Goal: Information Seeking & Learning: Learn about a topic

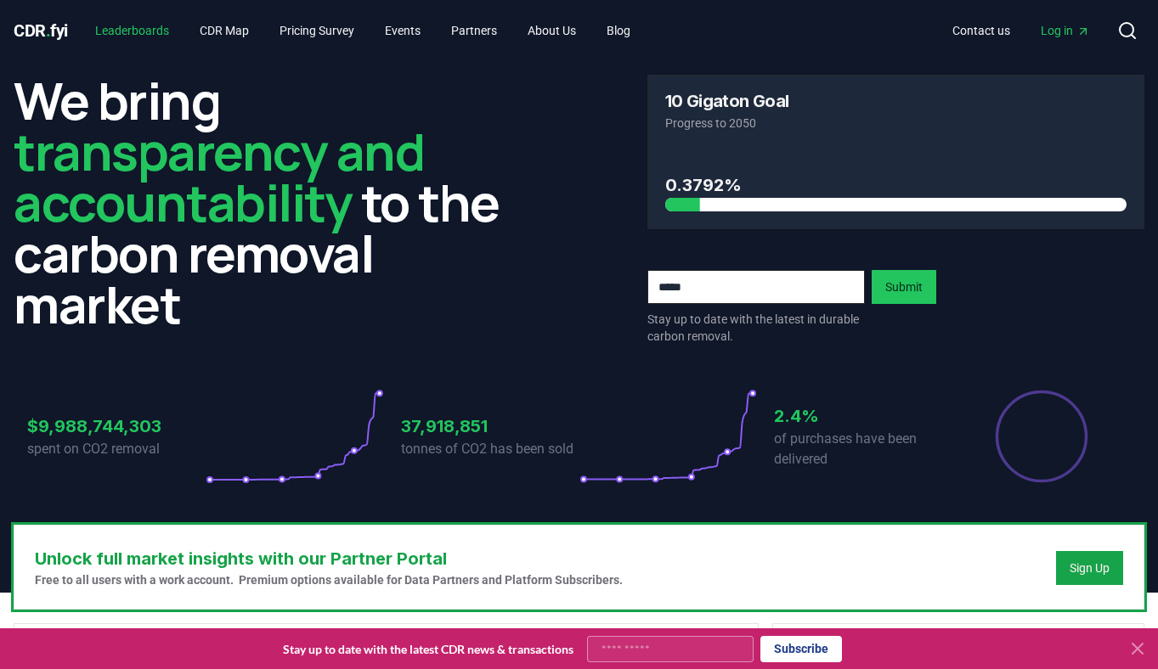
click at [156, 32] on link "Leaderboards" at bounding box center [132, 30] width 101 height 31
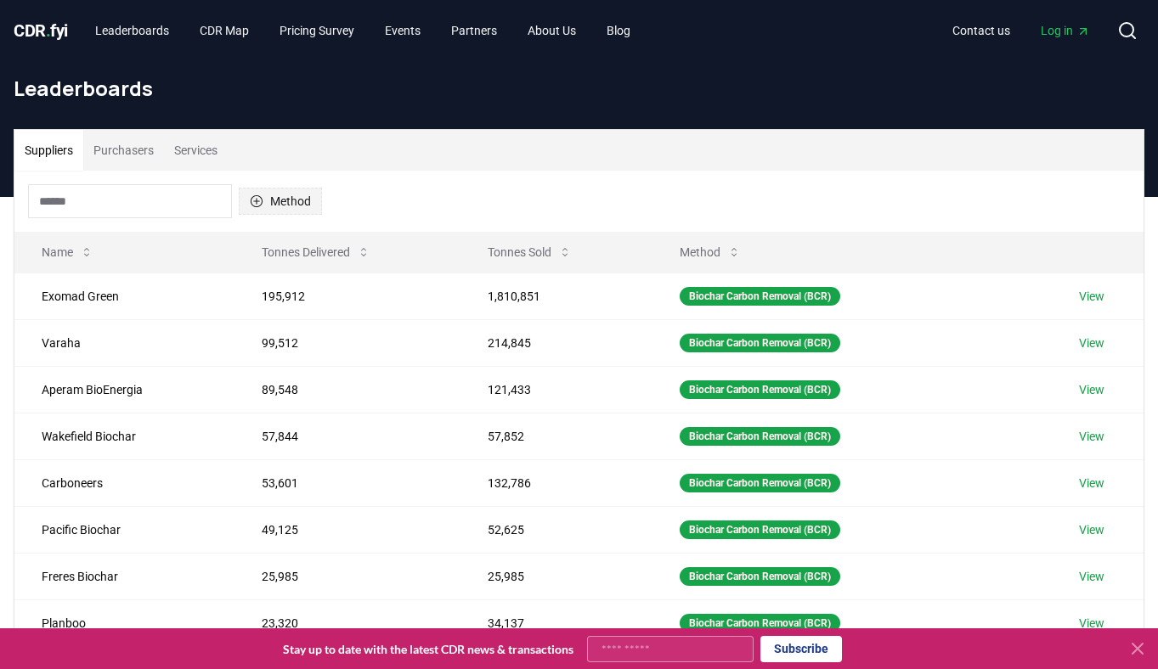
click at [301, 202] on button "Method" at bounding box center [280, 201] width 83 height 27
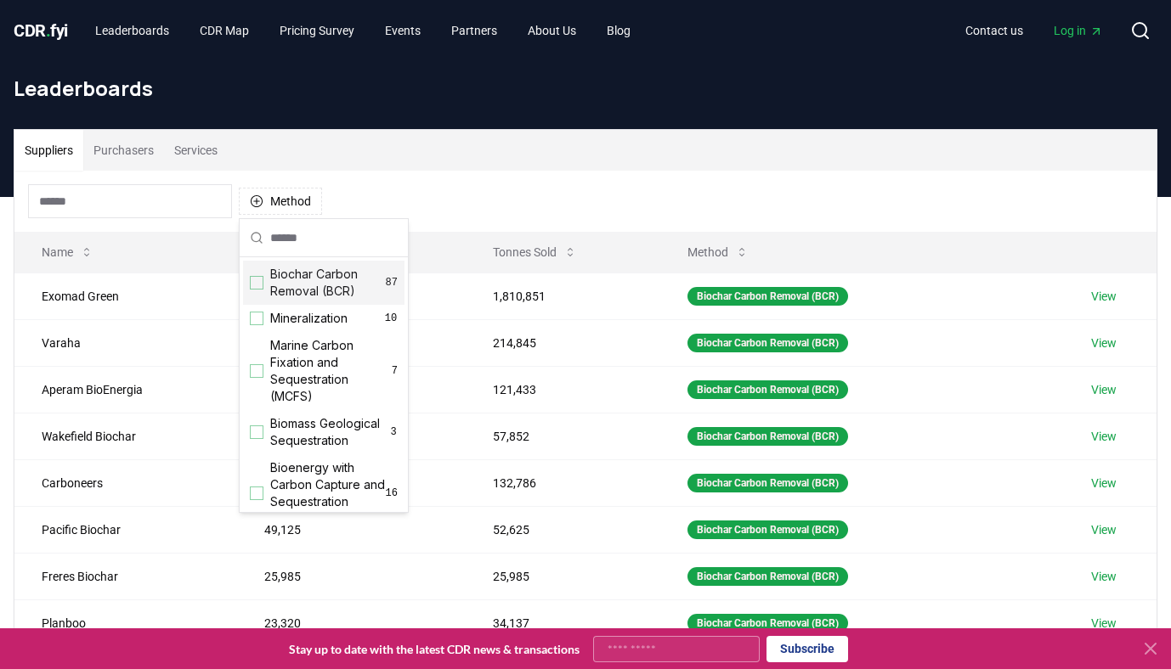
click at [460, 195] on div "Method" at bounding box center [585, 201] width 1142 height 61
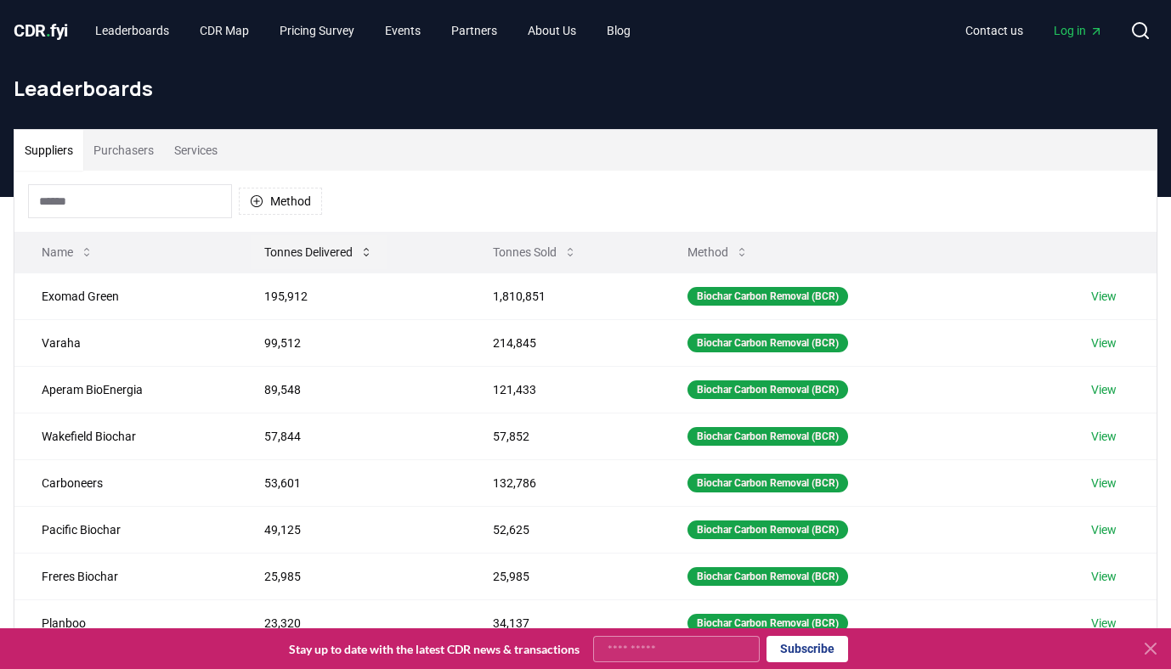
click at [364, 256] on button "Tonnes Delivered" at bounding box center [319, 252] width 136 height 34
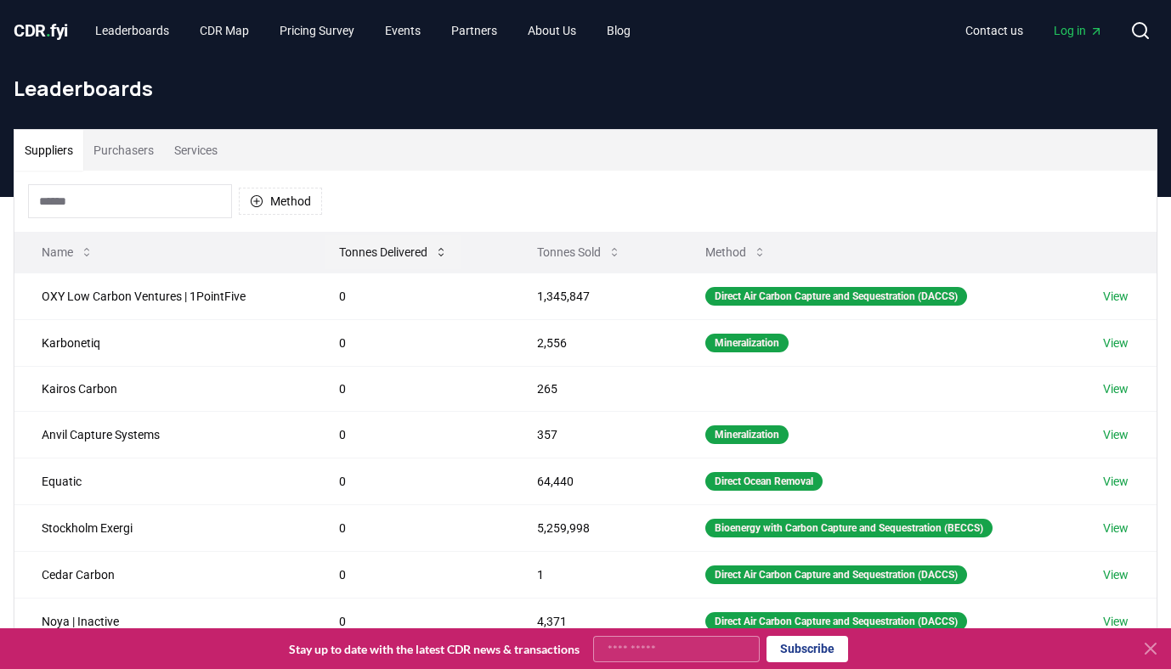
click at [364, 256] on button "Tonnes Delivered" at bounding box center [393, 252] width 136 height 34
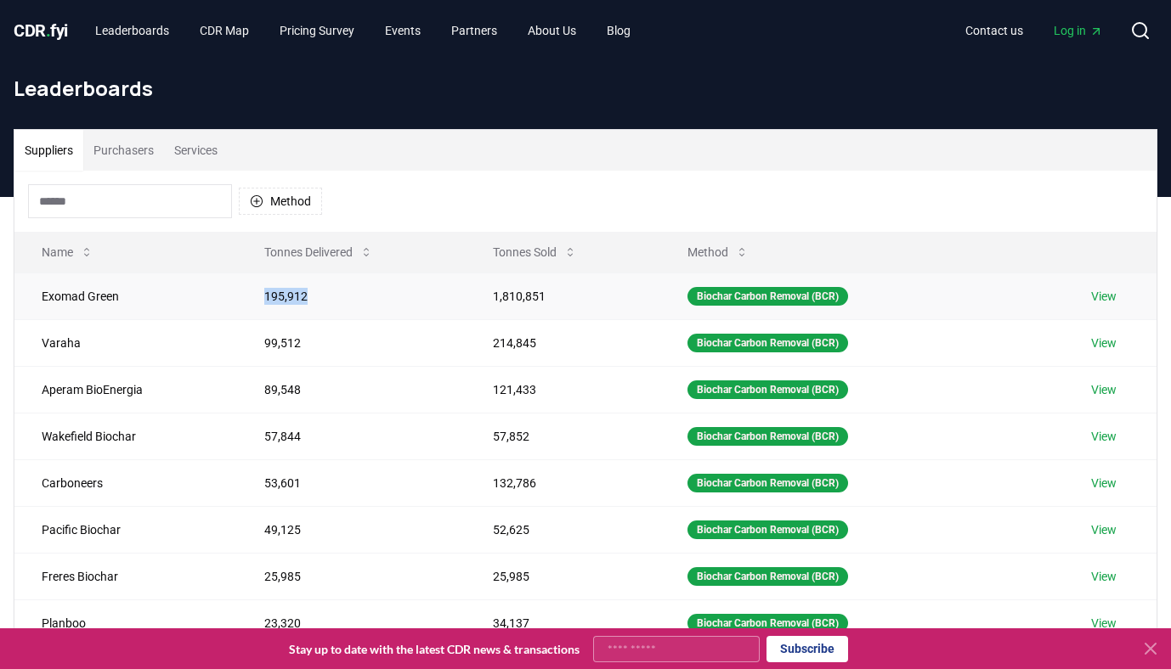
drag, startPoint x: 258, startPoint y: 293, endPoint x: 335, endPoint y: 299, distance: 76.7
click at [335, 299] on td "195,912" at bounding box center [351, 296] width 229 height 47
click at [271, 340] on td "99,512" at bounding box center [351, 342] width 229 height 47
click at [283, 381] on td "89,548" at bounding box center [351, 389] width 229 height 47
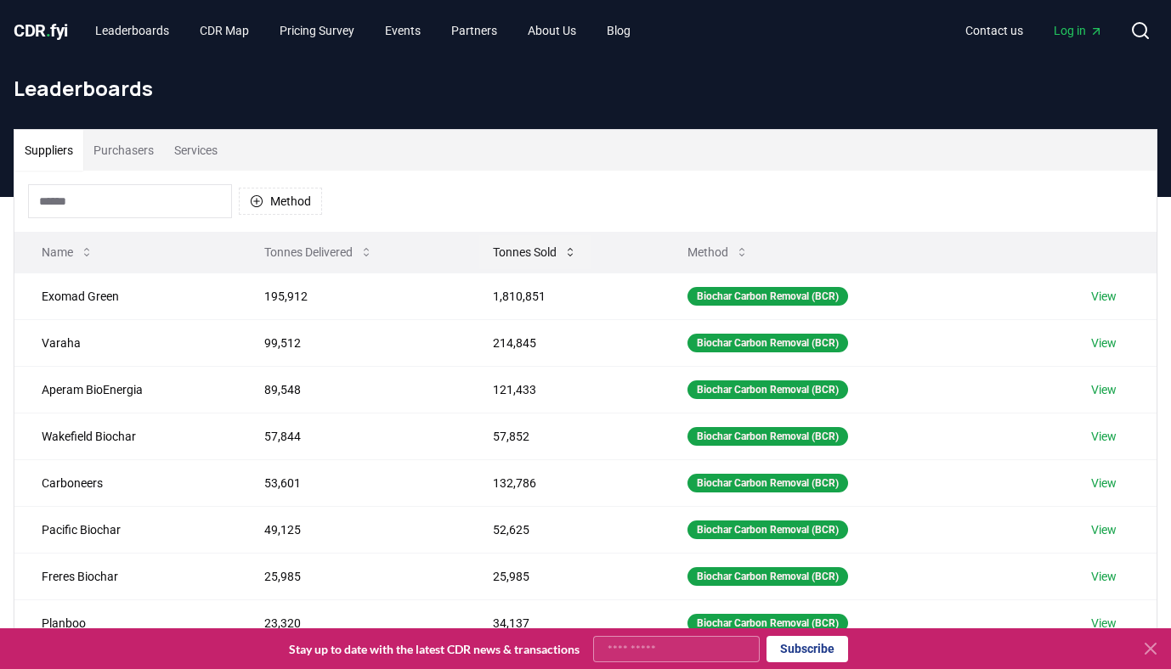
click at [512, 254] on button "Tonnes Sold" at bounding box center [534, 252] width 111 height 34
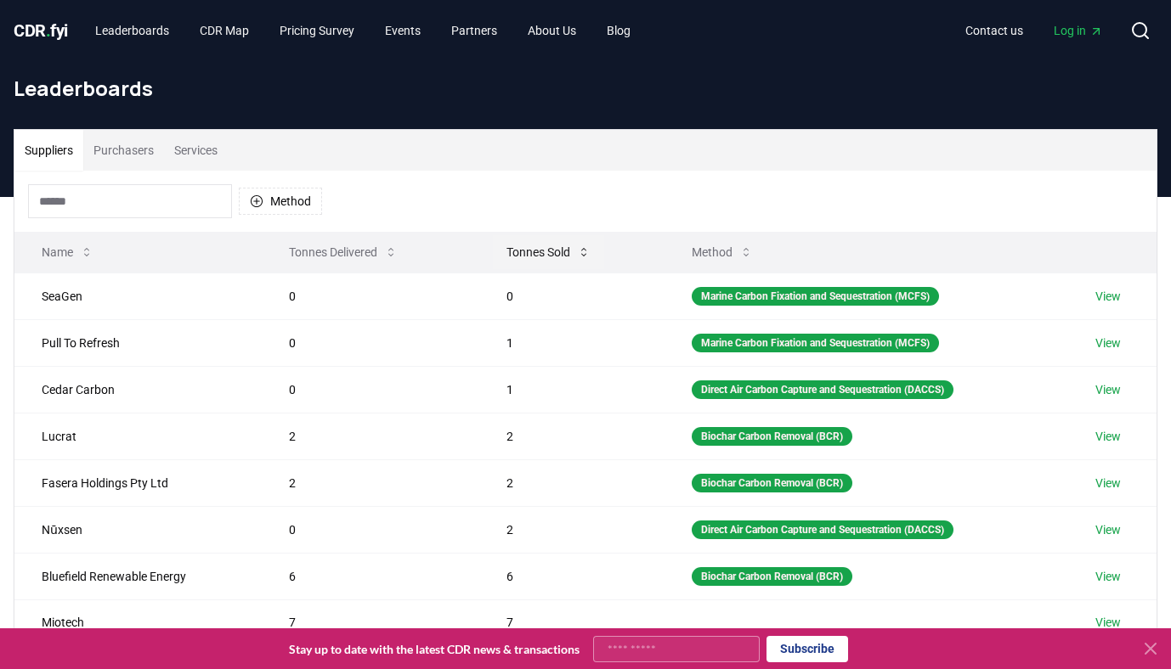
click at [512, 254] on button "Tonnes Sold" at bounding box center [548, 252] width 111 height 34
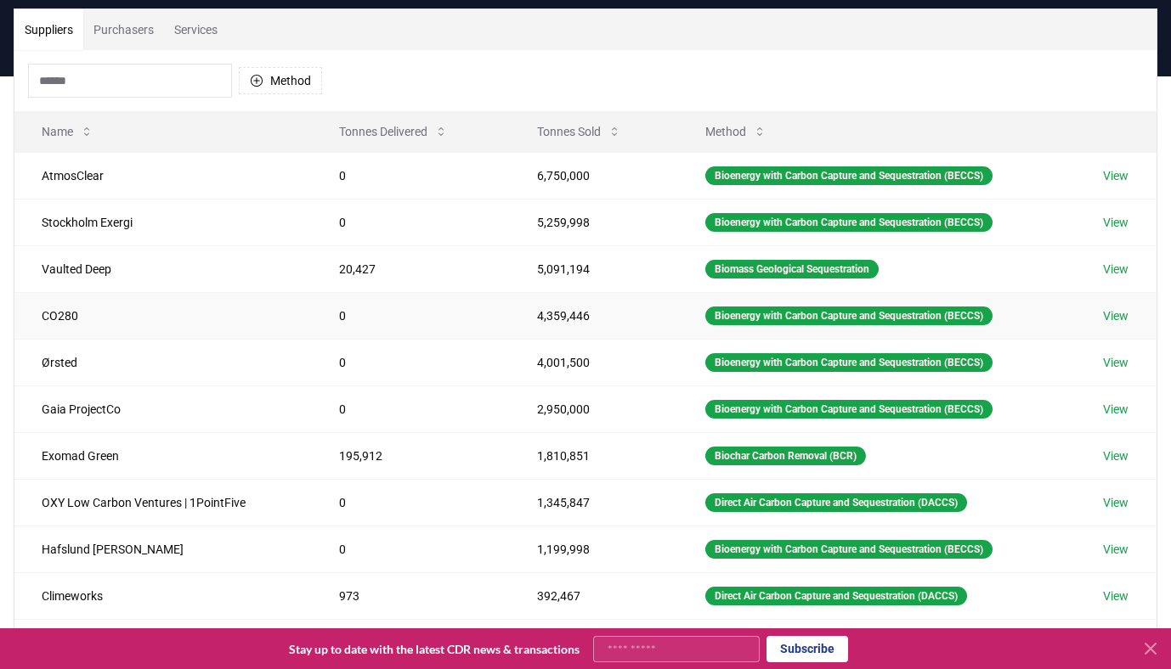
scroll to position [126, 0]
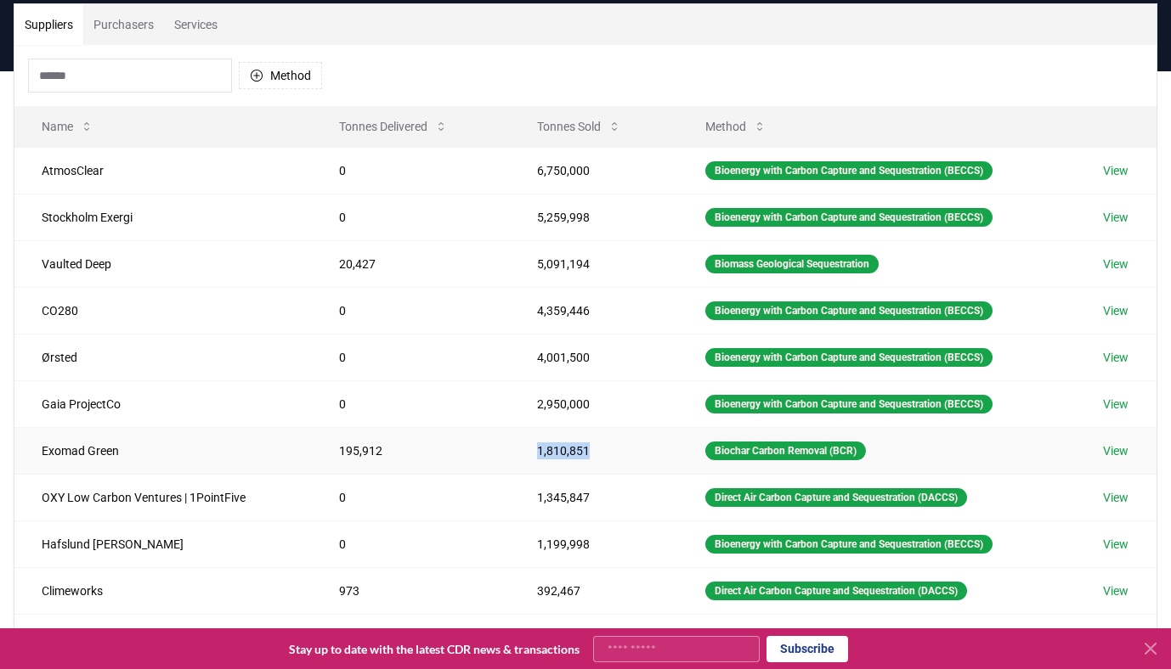
drag, startPoint x: 589, startPoint y: 460, endPoint x: 468, endPoint y: 455, distance: 120.8
click at [468, 455] on tr "Exomad Green 195,912 1,810,851 Biochar Carbon Removal (BCR) View" at bounding box center [585, 450] width 1142 height 47
click at [543, 395] on td "2,950,000" at bounding box center [594, 404] width 168 height 47
click at [556, 340] on td "4,001,500" at bounding box center [594, 357] width 168 height 47
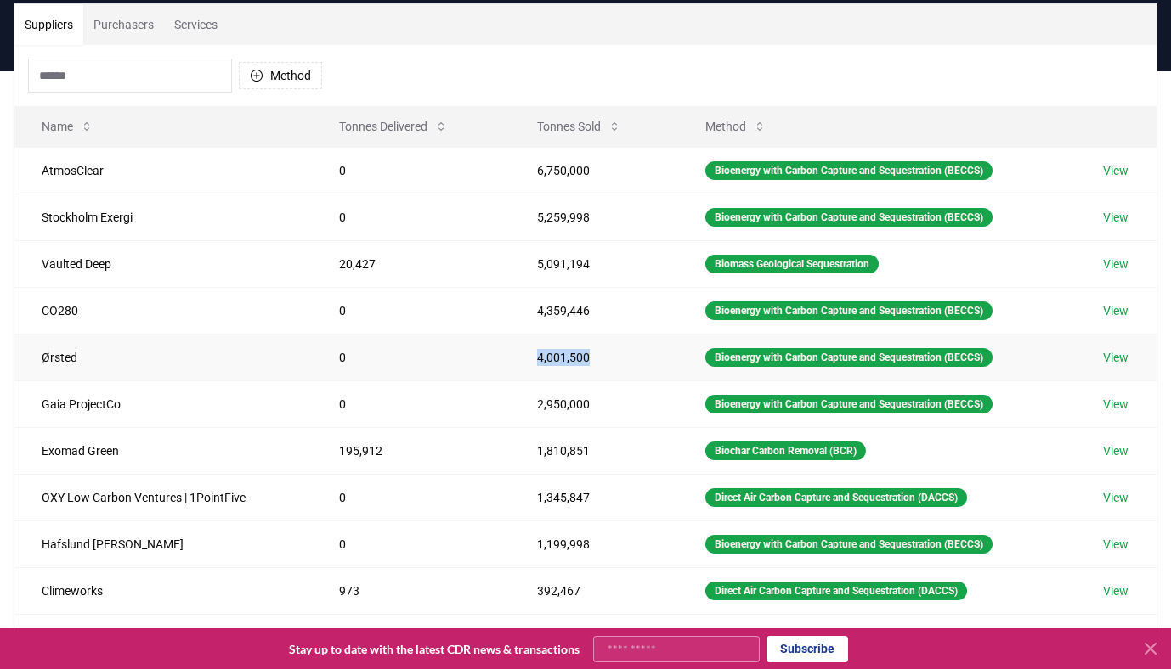
click at [556, 340] on td "4,001,500" at bounding box center [594, 357] width 168 height 47
click at [540, 309] on td "4,359,446" at bounding box center [594, 310] width 168 height 47
click at [556, 317] on td "4,359,446" at bounding box center [594, 310] width 168 height 47
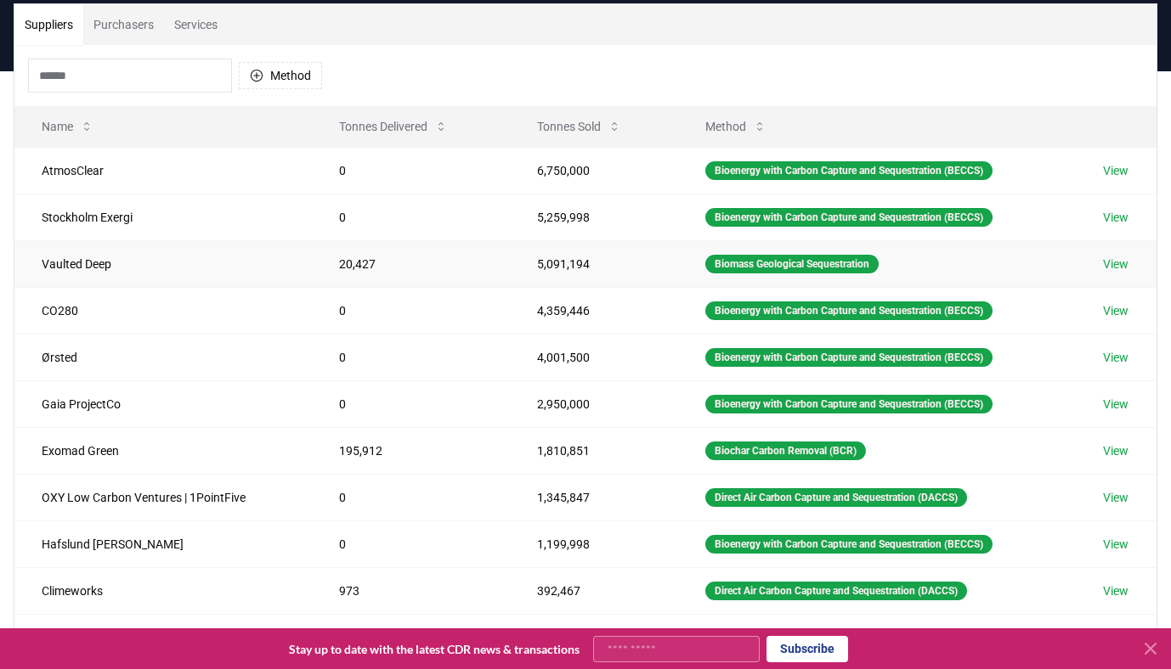
click at [559, 271] on td "5,091,194" at bounding box center [594, 263] width 168 height 47
click at [565, 223] on td "5,259,998" at bounding box center [594, 217] width 168 height 47
drag, startPoint x: 596, startPoint y: 453, endPoint x: 477, endPoint y: 450, distance: 119.0
click at [476, 450] on tr "Exomad Green 195,912 1,810,851 Biochar Carbon Removal (BCR) View" at bounding box center [585, 450] width 1142 height 47
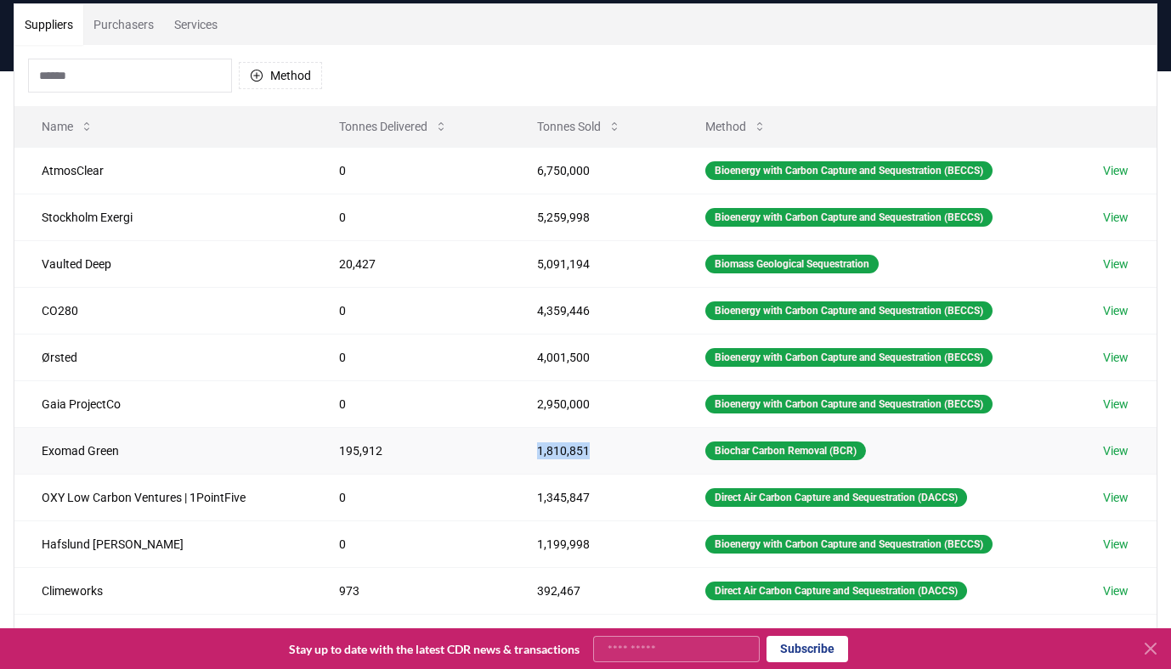
click at [477, 450] on td "195,912" at bounding box center [411, 450] width 198 height 47
click at [359, 125] on button "Tonnes Delivered" at bounding box center [393, 127] width 136 height 34
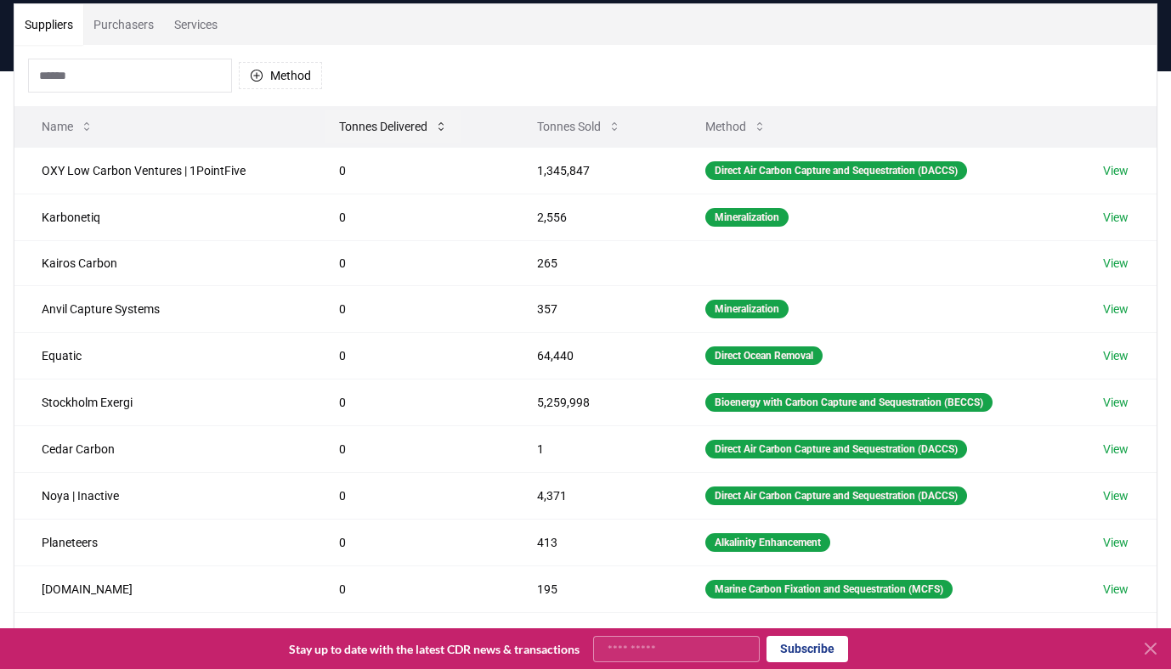
click at [359, 125] on button "Tonnes Delivered" at bounding box center [393, 127] width 136 height 34
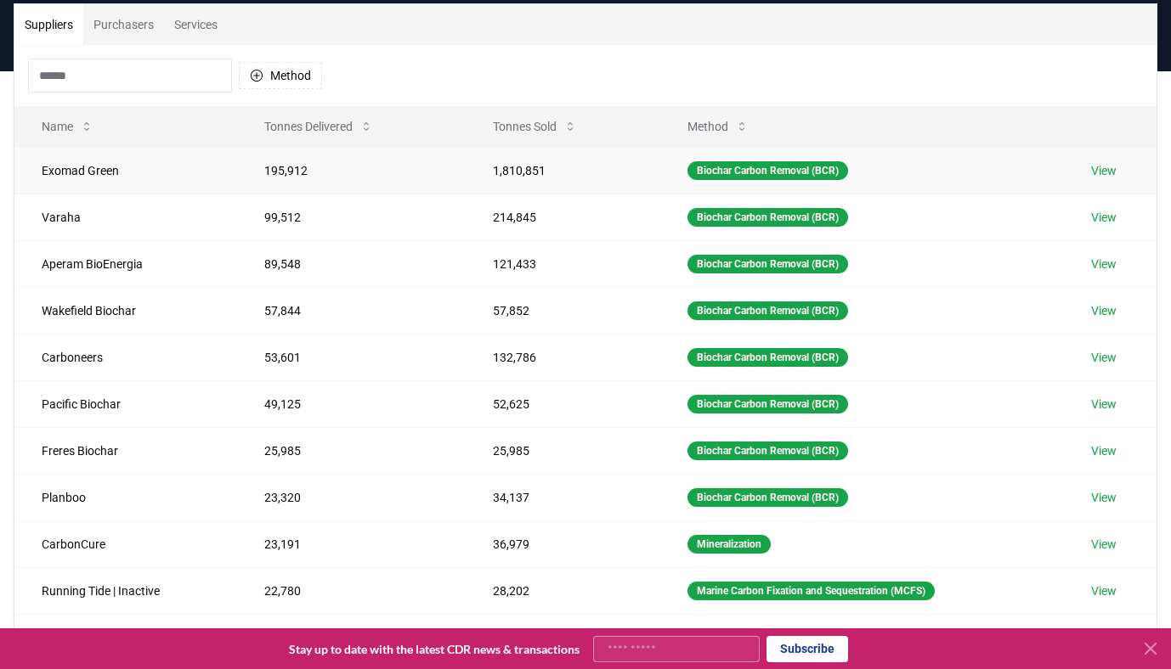
click at [336, 173] on td "195,912" at bounding box center [351, 170] width 229 height 47
click at [370, 212] on td "99,512" at bounding box center [351, 217] width 229 height 47
click at [317, 221] on td "99,512" at bounding box center [351, 217] width 229 height 47
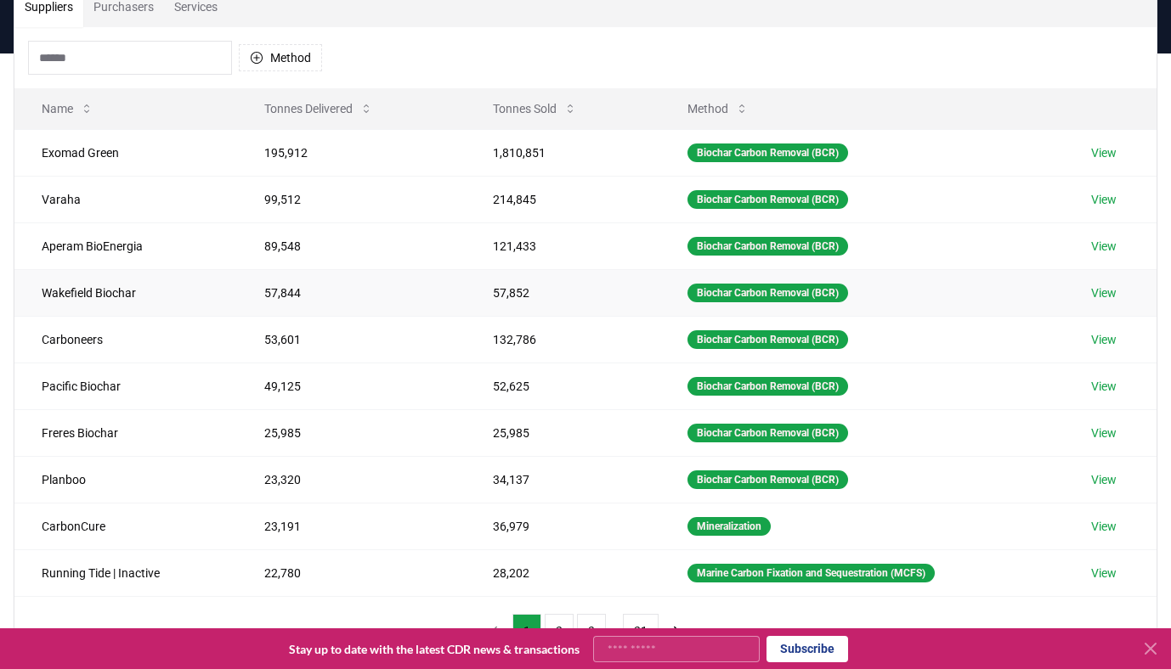
scroll to position [150, 0]
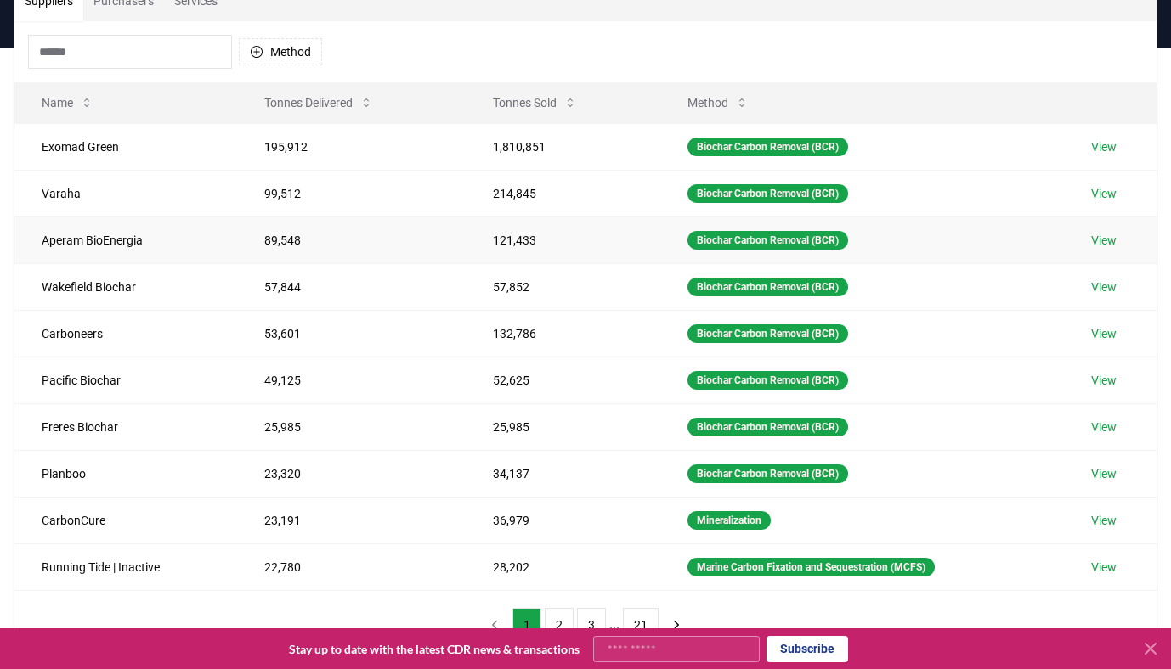
click at [110, 241] on td "Aperam BioEnergia" at bounding box center [125, 240] width 223 height 47
click at [130, 266] on td "Wakefield Biochar" at bounding box center [125, 286] width 223 height 47
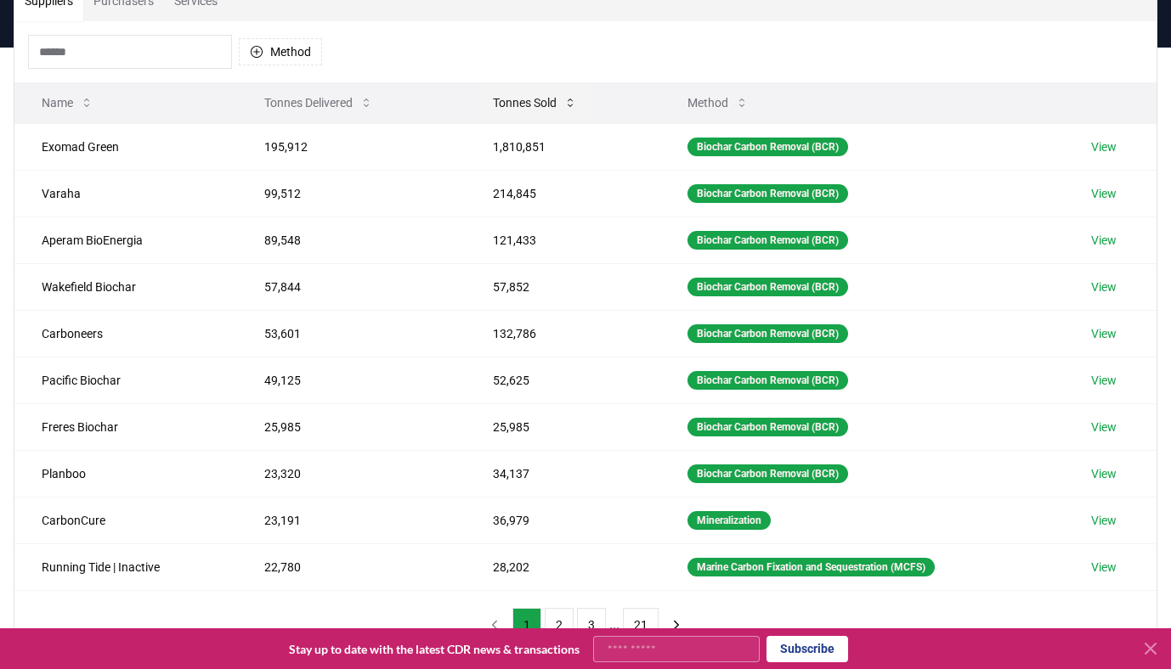
click at [528, 110] on button "Tonnes Sold" at bounding box center [534, 103] width 111 height 34
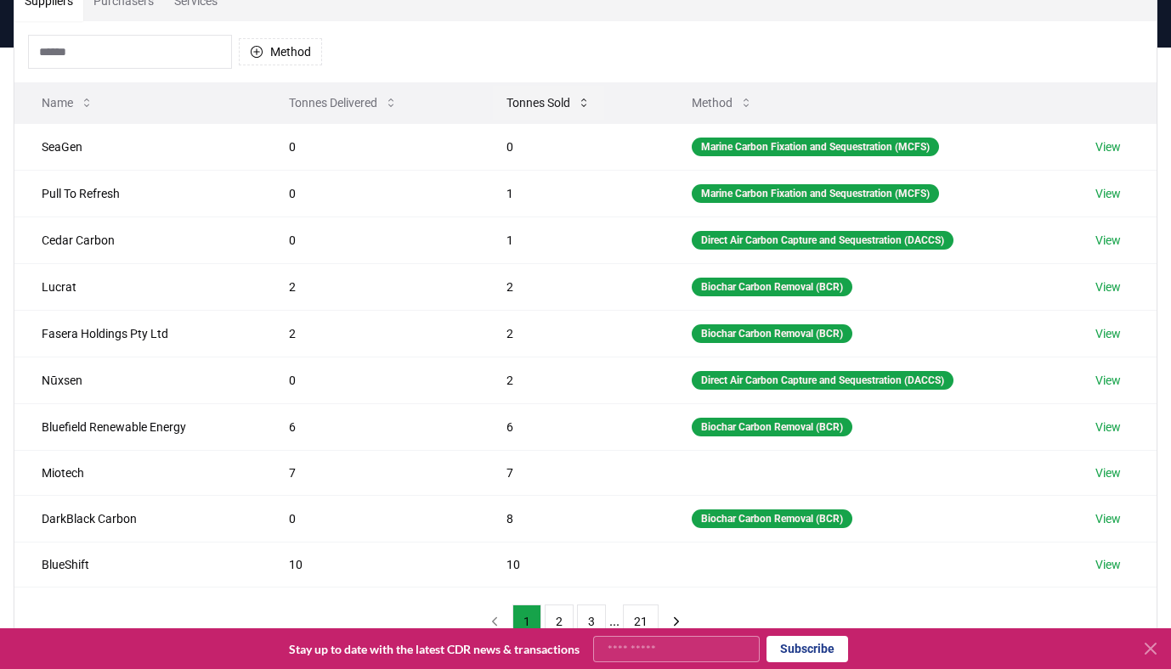
click at [528, 110] on button "Tonnes Sold" at bounding box center [548, 103] width 111 height 34
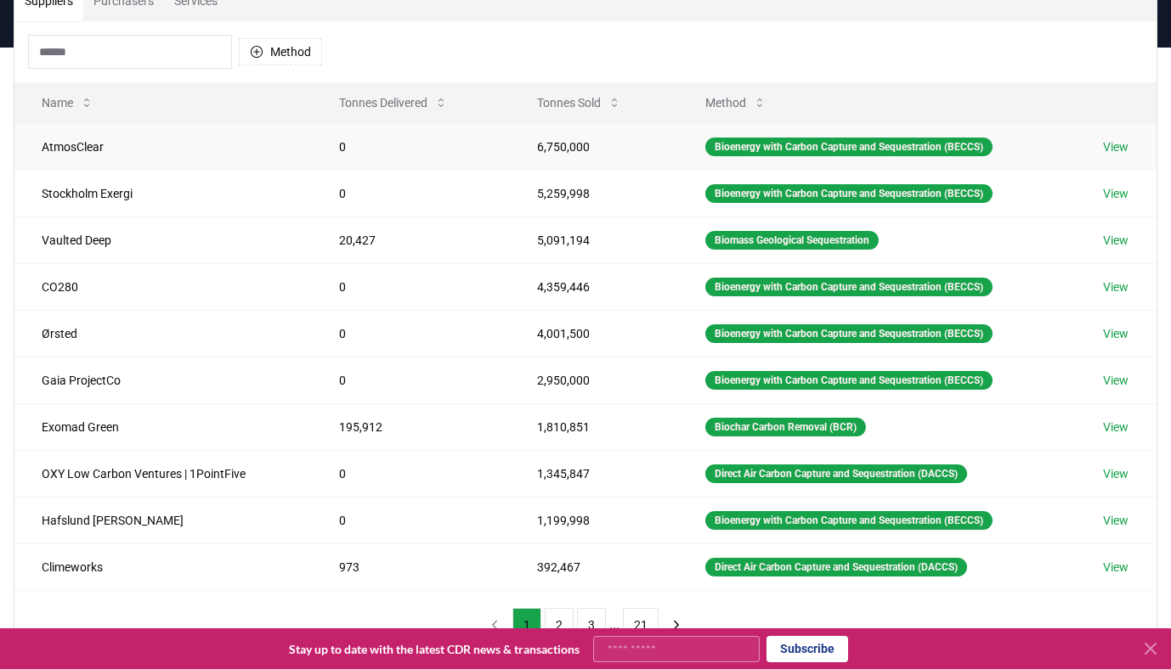
click at [570, 150] on td "6,750,000" at bounding box center [594, 146] width 168 height 47
click at [577, 189] on td "5,259,998" at bounding box center [594, 193] width 168 height 47
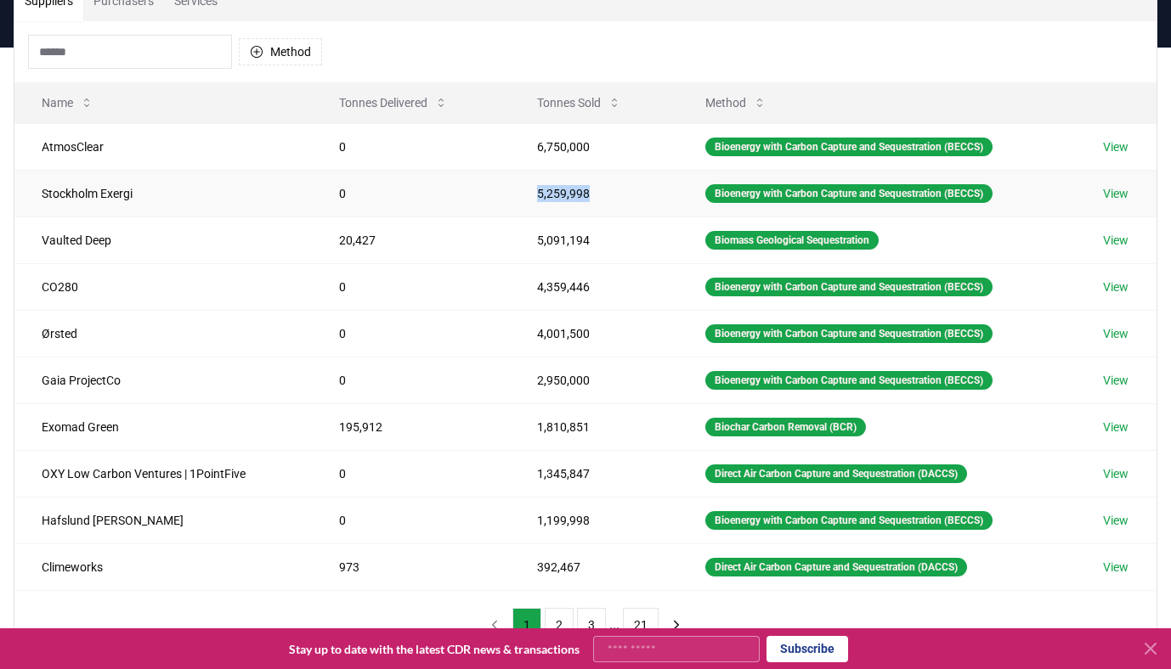
click at [577, 189] on td "5,259,998" at bounding box center [594, 193] width 168 height 47
click at [602, 269] on td "4,359,446" at bounding box center [594, 286] width 168 height 47
click at [350, 226] on td "20,427" at bounding box center [411, 240] width 198 height 47
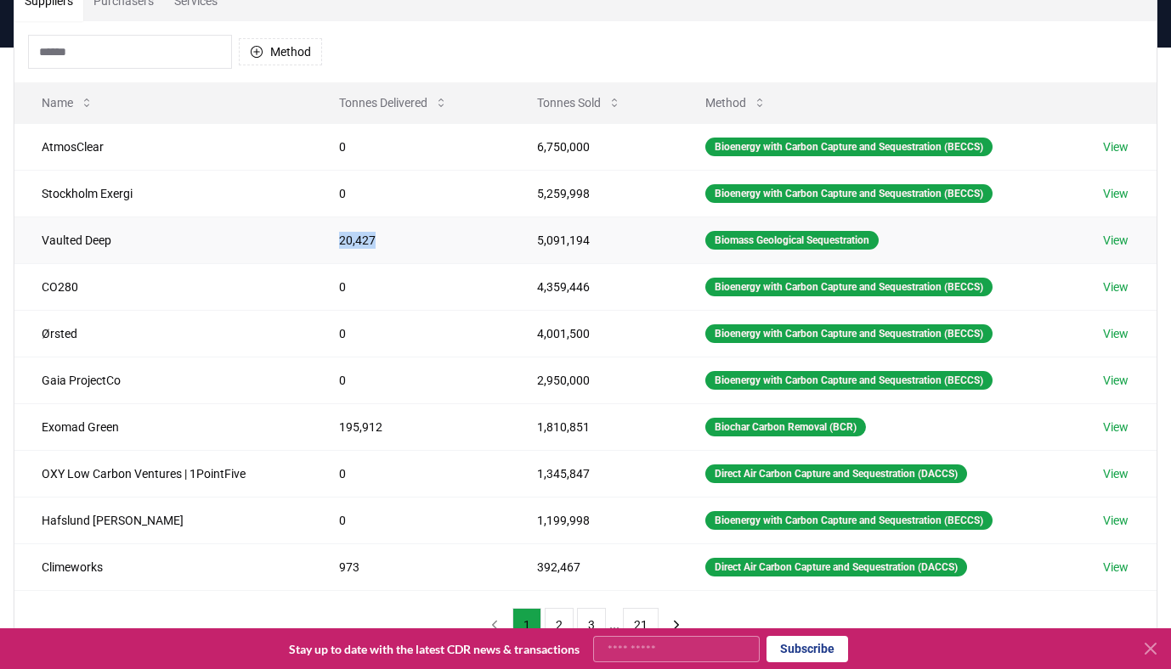
click at [349, 226] on td "20,427" at bounding box center [411, 240] width 198 height 47
drag, startPoint x: 589, startPoint y: 232, endPoint x: 511, endPoint y: 240, distance: 78.5
click at [510, 240] on td "5,091,194" at bounding box center [594, 240] width 168 height 47
click at [511, 240] on td "5,091,194" at bounding box center [594, 240] width 168 height 47
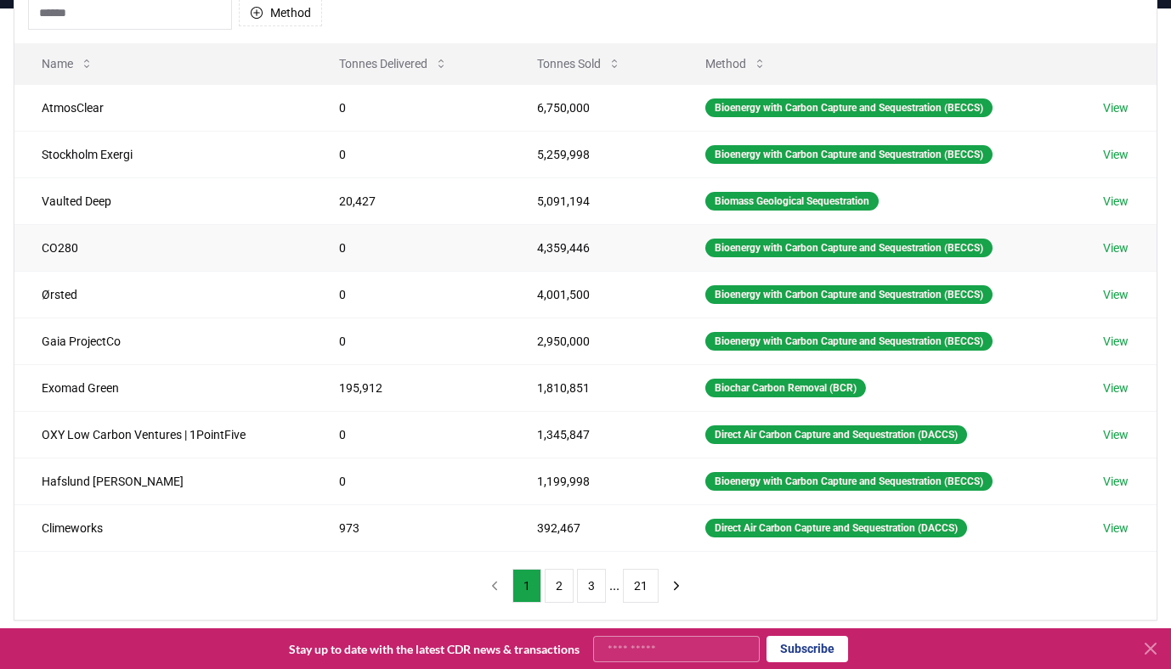
scroll to position [195, 0]
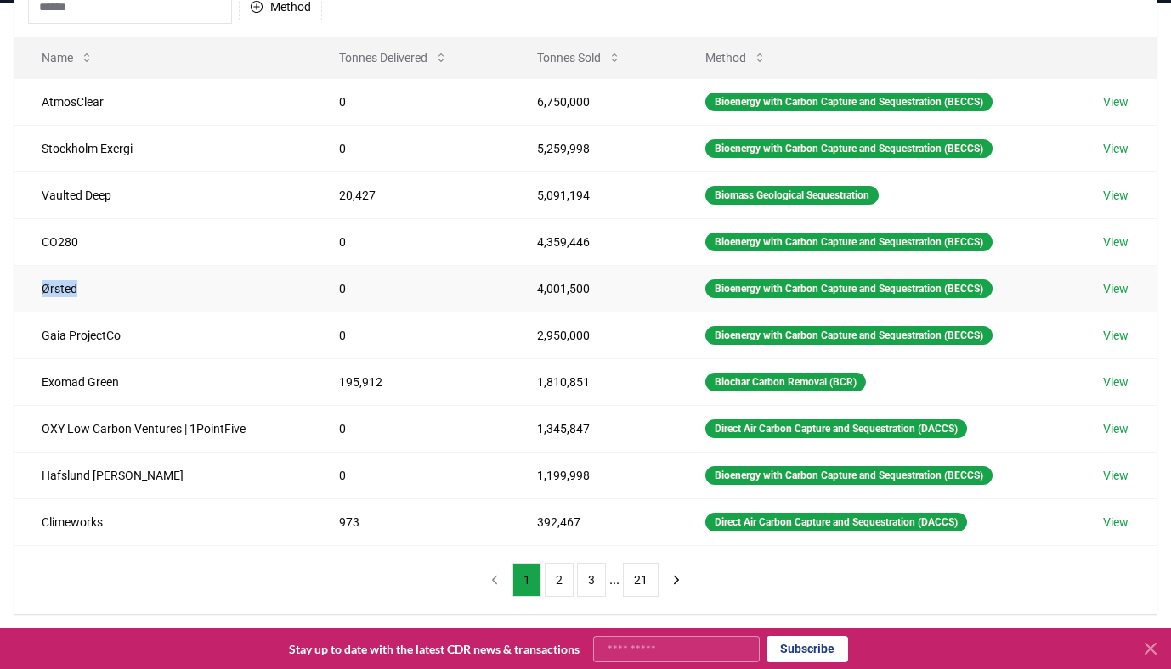
drag, startPoint x: 113, startPoint y: 296, endPoint x: 28, endPoint y: 288, distance: 85.3
click at [28, 288] on td "Ørsted" at bounding box center [162, 288] width 297 height 47
drag, startPoint x: 28, startPoint y: 288, endPoint x: 100, endPoint y: 280, distance: 72.7
click at [100, 280] on td "Ørsted" at bounding box center [162, 288] width 297 height 47
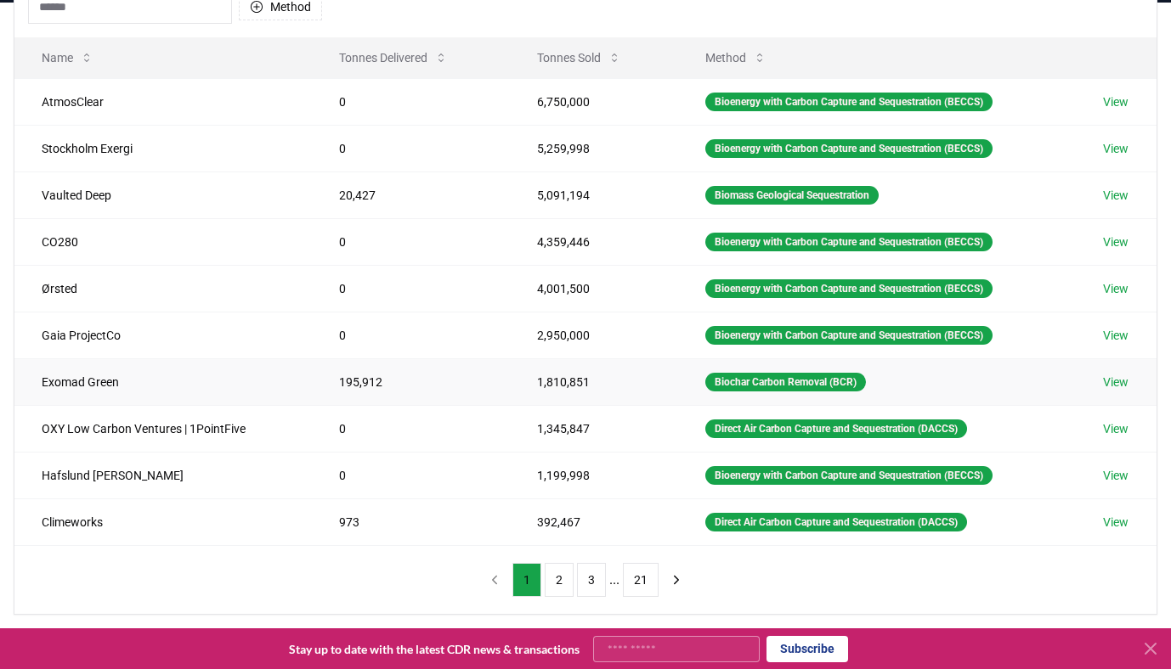
click at [346, 381] on td "195,912" at bounding box center [411, 382] width 198 height 47
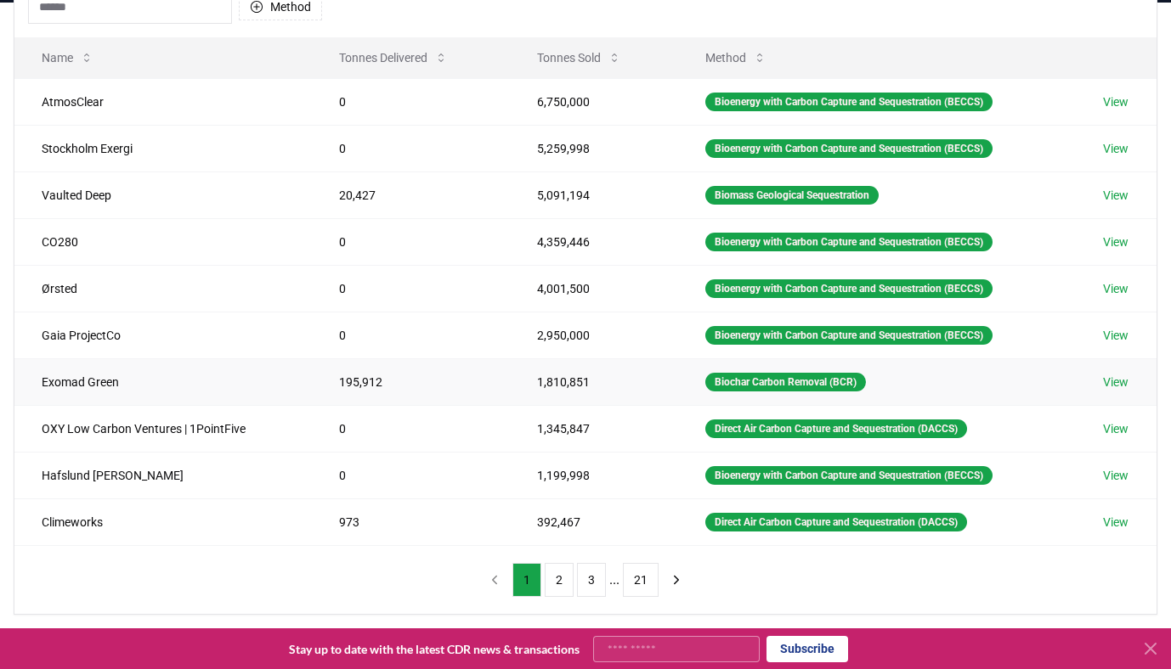
click at [346, 381] on td "195,912" at bounding box center [411, 382] width 198 height 47
drag, startPoint x: 588, startPoint y: 377, endPoint x: 493, endPoint y: 376, distance: 95.2
click at [493, 376] on tr "Exomad Green 195,912 1,810,851 Biochar Carbon Removal (BCR) View" at bounding box center [585, 382] width 1142 height 47
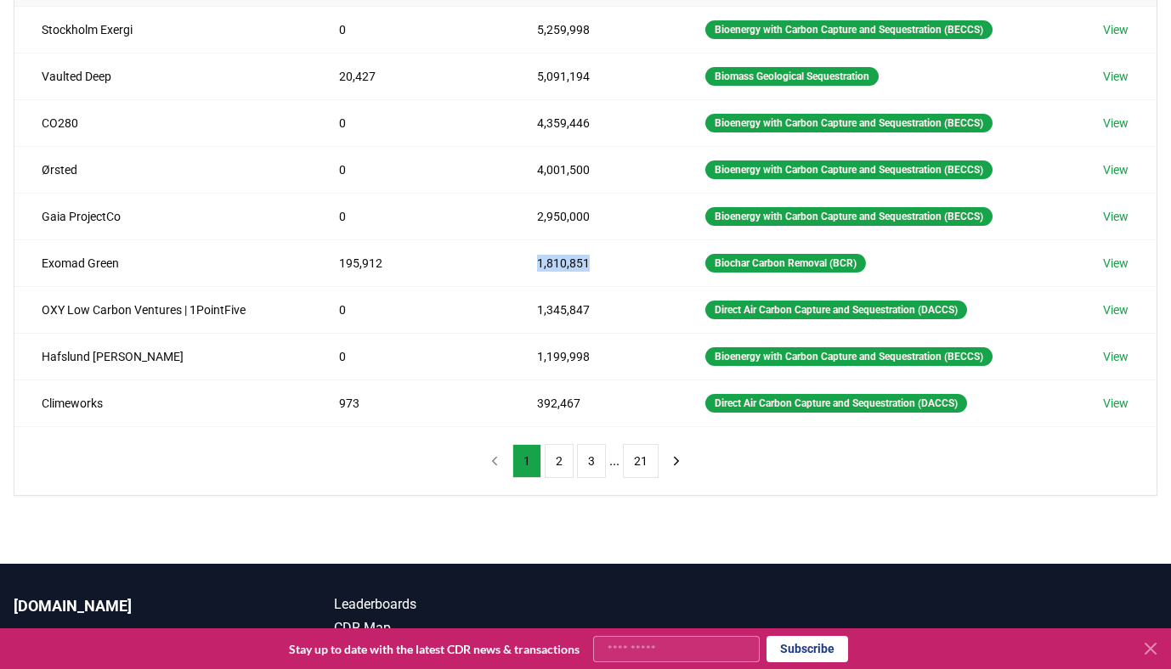
scroll to position [0, 0]
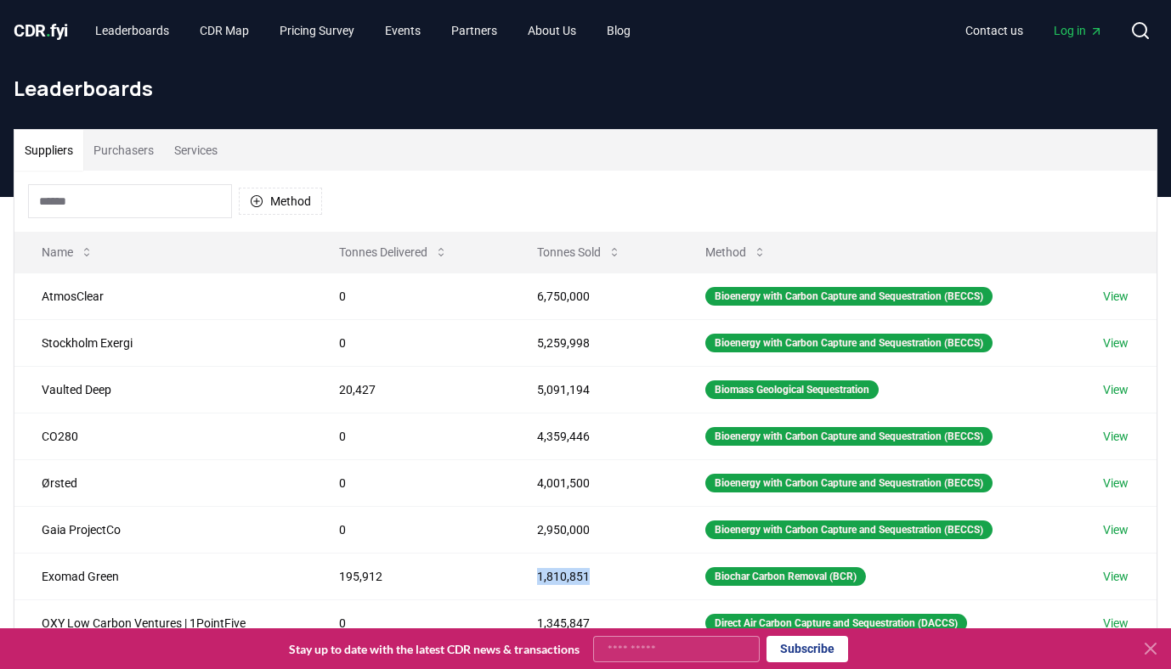
click at [1064, 29] on span "Log in" at bounding box center [1078, 30] width 49 height 17
click at [143, 162] on button "Purchasers" at bounding box center [123, 150] width 81 height 41
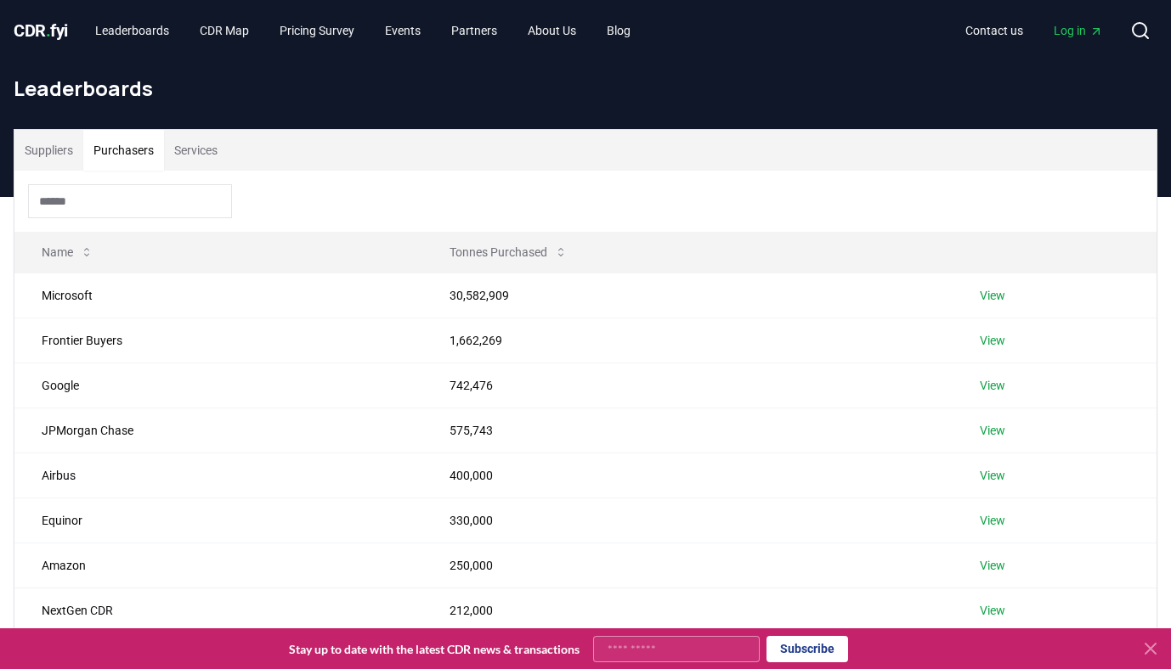
click at [184, 152] on button "Services" at bounding box center [196, 150] width 64 height 41
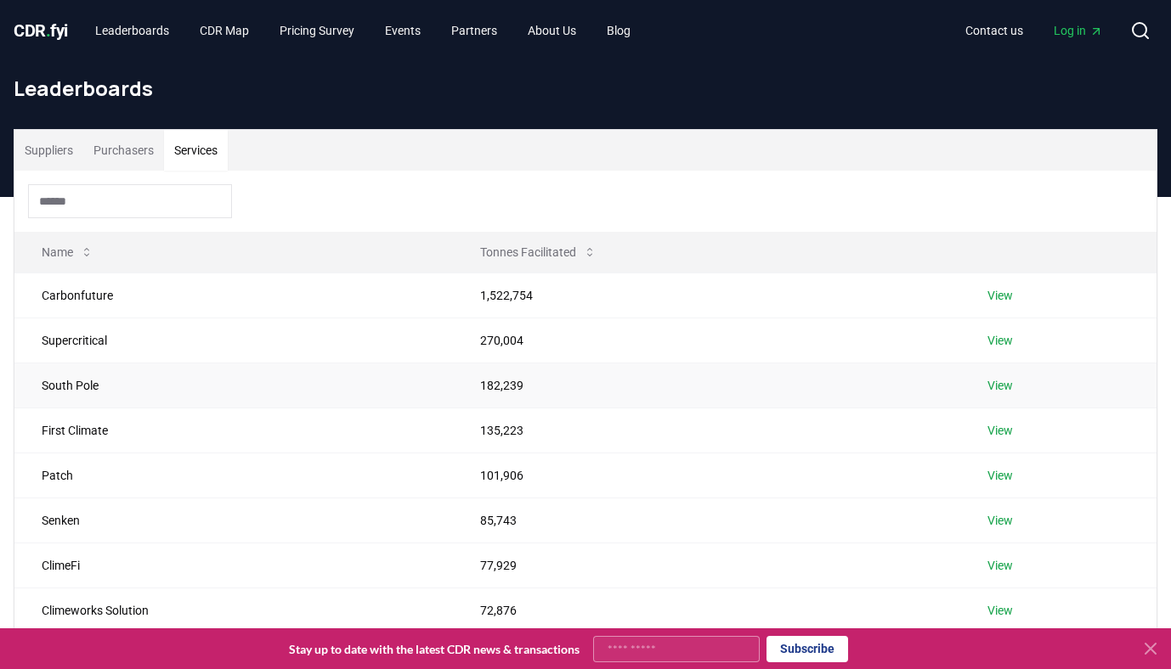
click at [512, 381] on td "182,239" at bounding box center [706, 385] width 506 height 45
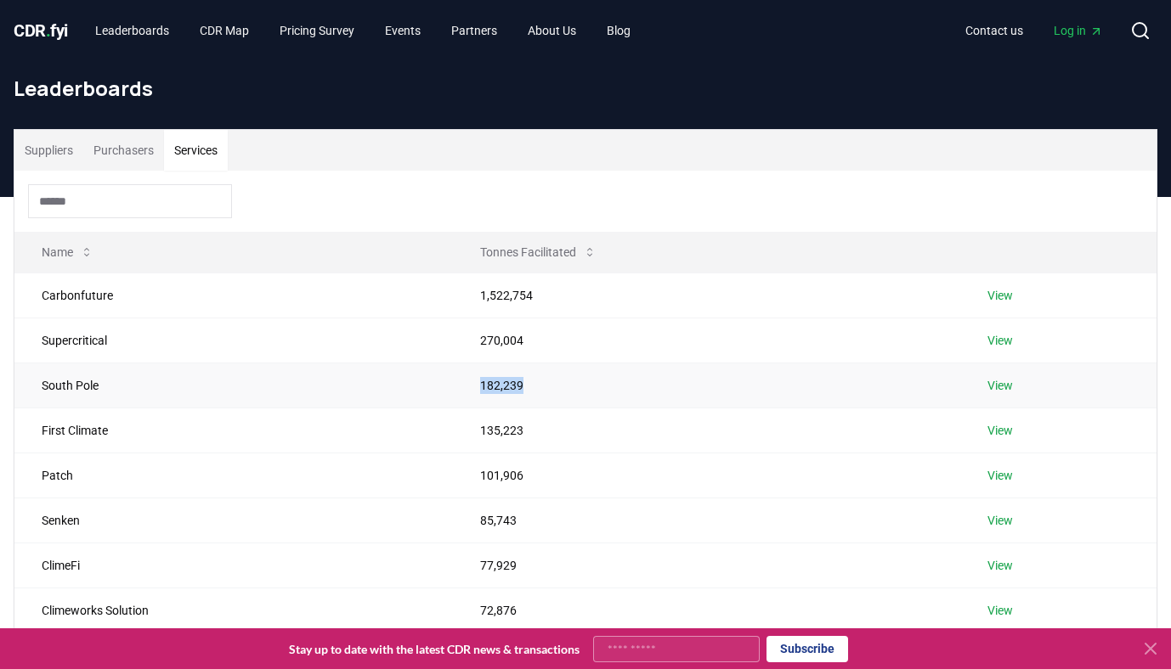
click at [512, 381] on td "182,239" at bounding box center [706, 385] width 506 height 45
drag, startPoint x: 475, startPoint y: 337, endPoint x: 570, endPoint y: 338, distance: 95.2
click at [570, 338] on td "270,004" at bounding box center [706, 340] width 506 height 45
click at [538, 380] on td "182,239" at bounding box center [706, 385] width 506 height 45
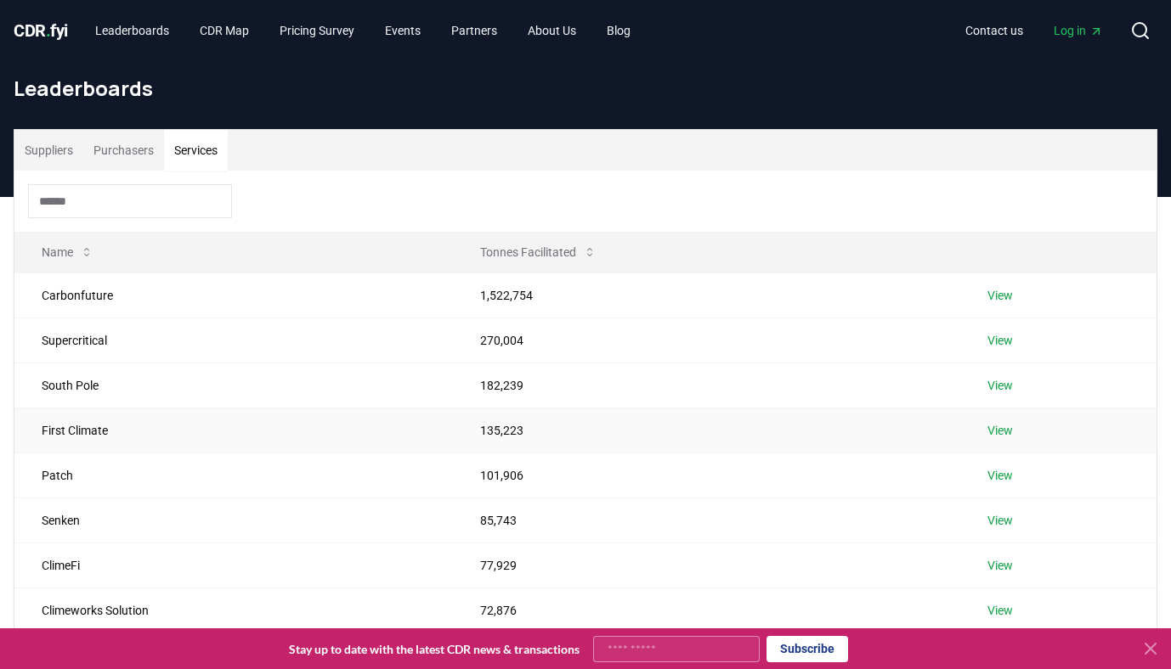
click at [525, 424] on td "135,223" at bounding box center [706, 430] width 506 height 45
click at [525, 422] on td "135,223" at bounding box center [706, 430] width 506 height 45
click at [529, 380] on td "182,239" at bounding box center [706, 385] width 506 height 45
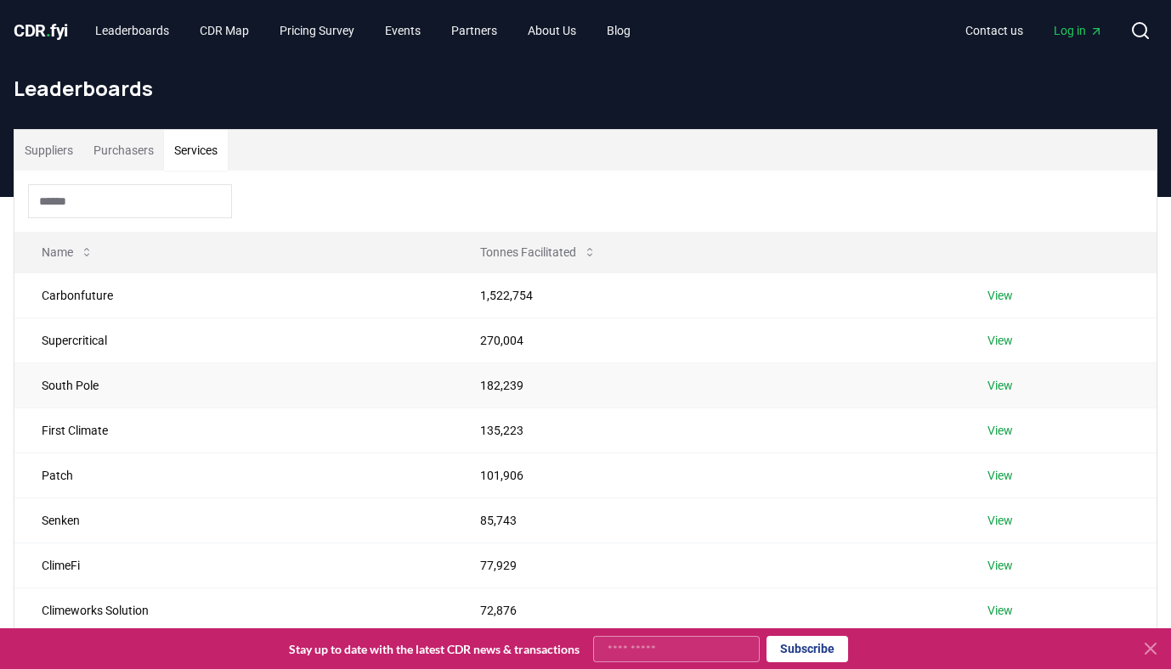
click at [529, 380] on td "182,239" at bounding box center [706, 385] width 506 height 45
click at [1002, 387] on link "View" at bounding box center [999, 385] width 25 height 17
